Goal: Find contact information: Find contact information

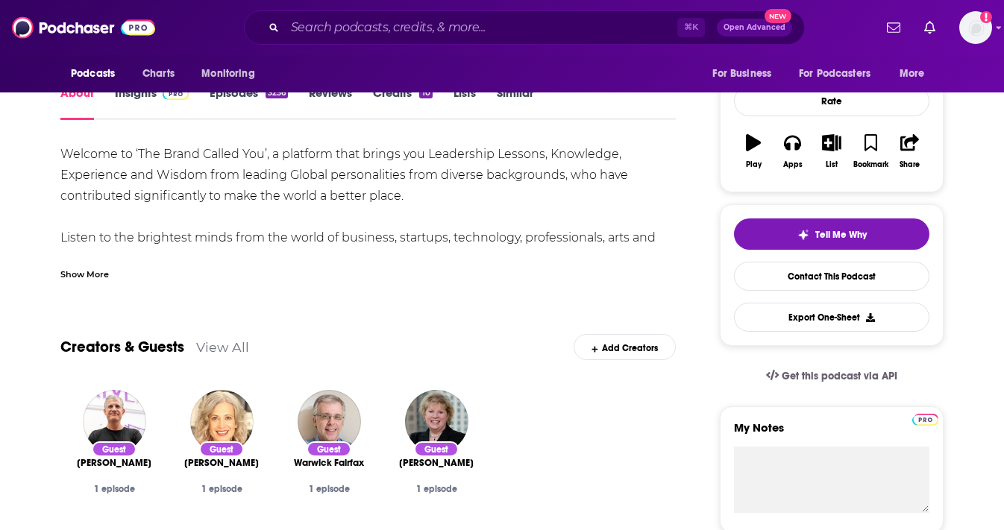
scroll to position [139, 0]
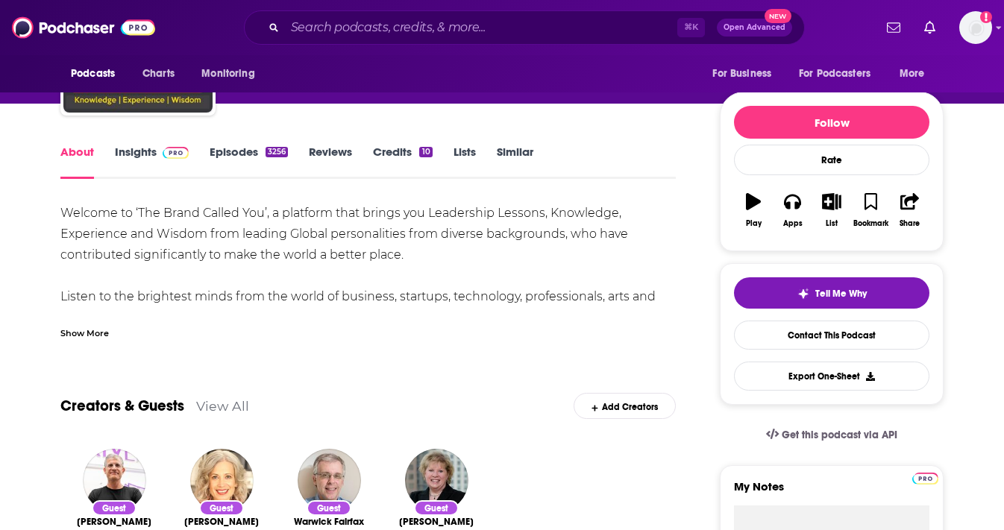
click at [160, 151] on span at bounding box center [173, 152] width 32 height 14
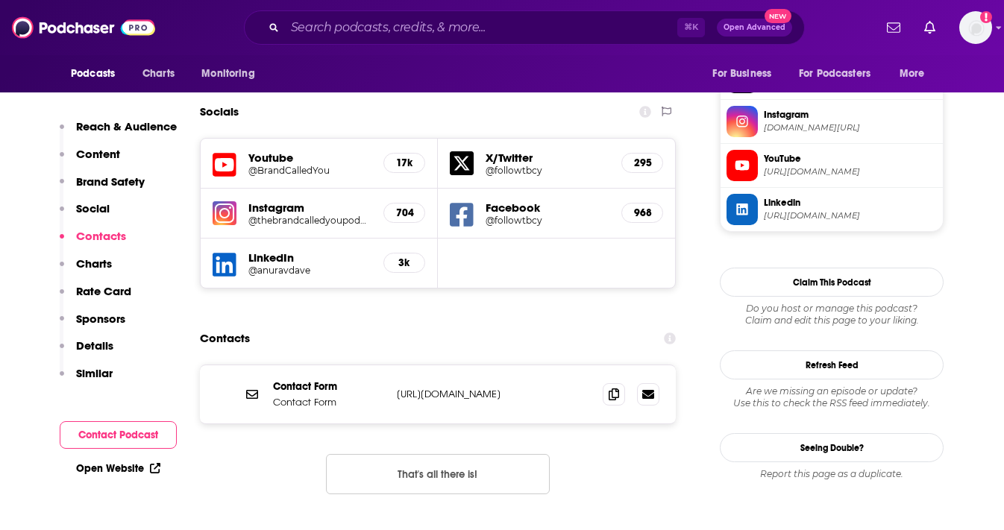
scroll to position [1352, 0]
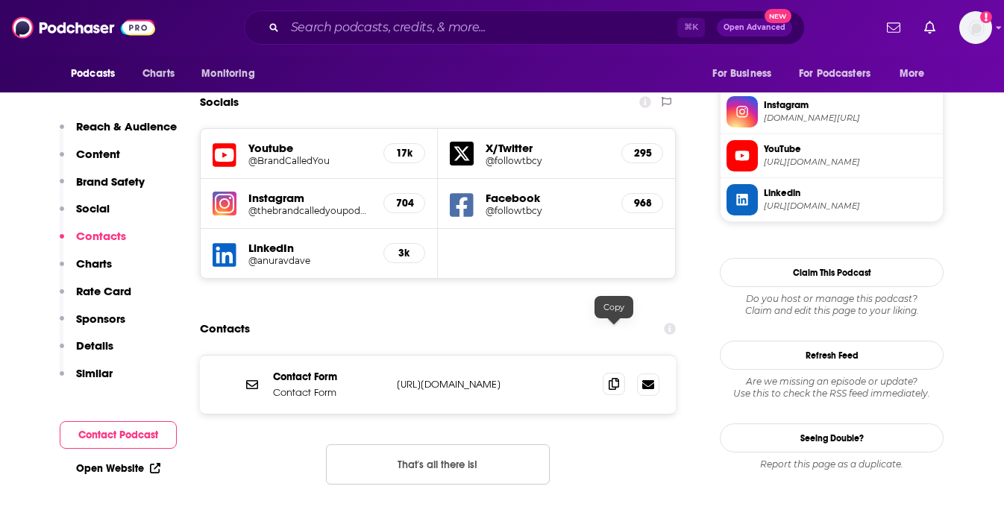
click at [618, 378] on icon at bounding box center [613, 384] width 10 height 12
click at [288, 371] on p "Contact Form" at bounding box center [329, 377] width 112 height 13
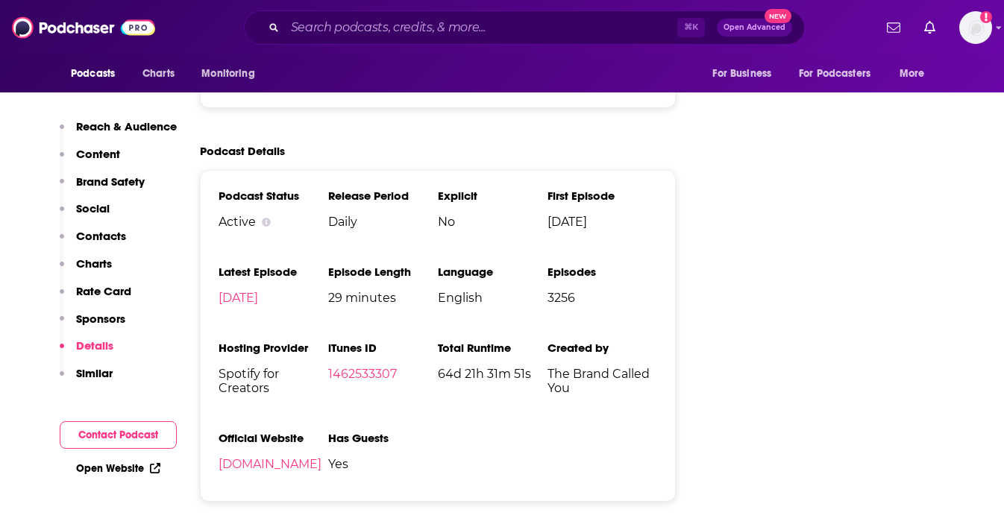
scroll to position [2238, 0]
